Goal: Obtain resource: Obtain resource

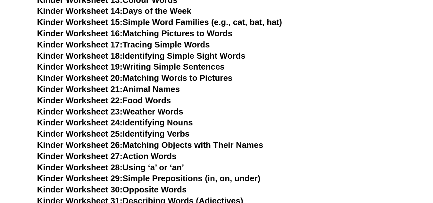
scroll to position [513, 0]
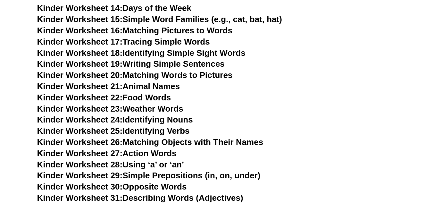
click at [136, 109] on link "Kinder Worksheet 23: Weather Words" at bounding box center [110, 109] width 146 height 10
click at [142, 141] on link "Kinder Worksheet 26: Matching Objects with Their Names" at bounding box center [150, 142] width 226 height 10
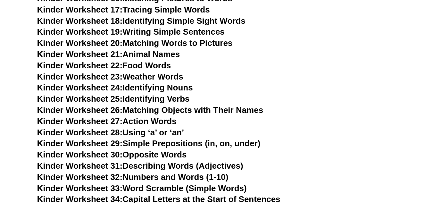
click at [160, 120] on link "Kinder Worksheet 27: Action Words" at bounding box center [106, 121] width 139 height 10
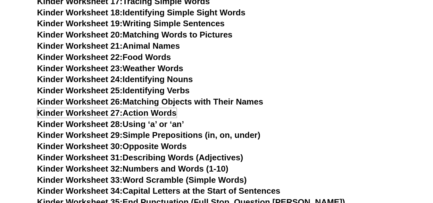
scroll to position [577, 0]
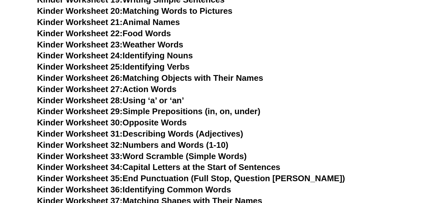
click at [150, 121] on link "Kinder Worksheet 30: Opposite Words" at bounding box center [112, 123] width 150 height 10
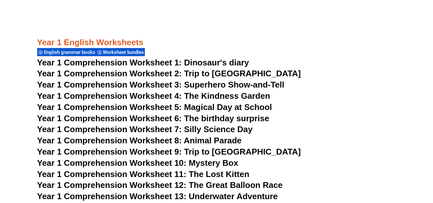
scroll to position [897, 0]
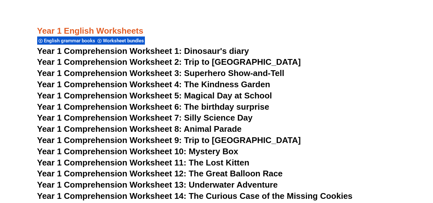
click at [218, 72] on span "Year 1 Comprehension Worksheet 3: Superhero Show-and-Tell" at bounding box center [160, 73] width 247 height 10
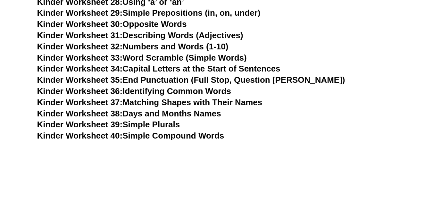
scroll to position [673, 0]
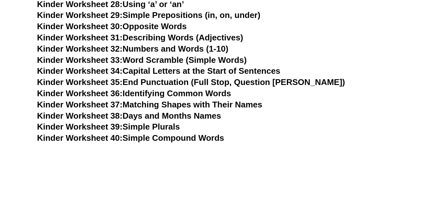
click at [205, 104] on link "Kinder Worksheet 37: Matching Shapes with Their Names" at bounding box center [149, 105] width 225 height 10
click at [192, 91] on link "Kinder Worksheet 36: Identifying Common Words" at bounding box center [134, 93] width 194 height 10
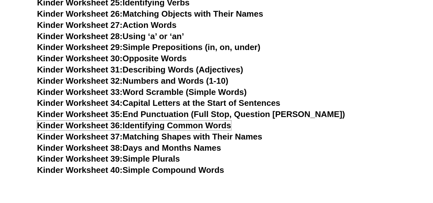
scroll to position [609, 0]
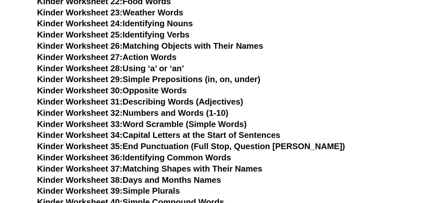
click at [165, 78] on link "Kinder Worksheet 29: Simple Prepositions (in, on, under)" at bounding box center [148, 79] width 223 height 10
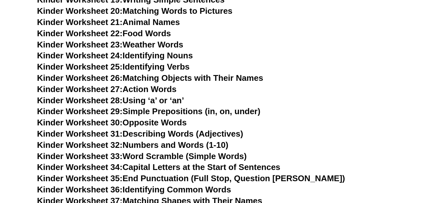
click at [180, 79] on link "Kinder Worksheet 26: Matching Objects with Their Names" at bounding box center [150, 78] width 226 height 10
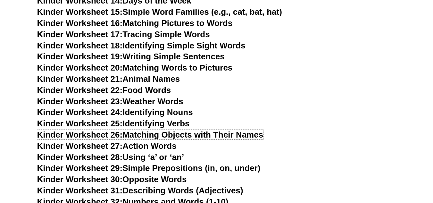
scroll to position [513, 0]
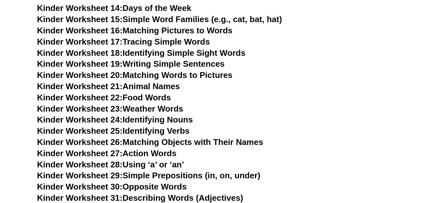
click at [199, 64] on link "Kinder Worksheet 19: Writing Simple Sentences" at bounding box center [130, 64] width 187 height 10
click at [158, 95] on link "Kinder Worksheet 22: Food Words" at bounding box center [104, 98] width 134 height 10
